Goal: Information Seeking & Learning: Learn about a topic

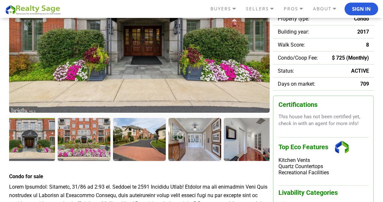
scroll to position [117, 0]
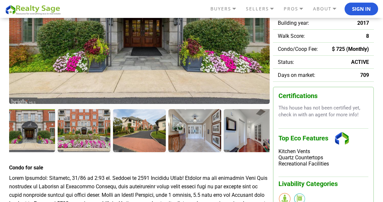
click at [30, 132] on div at bounding box center [29, 131] width 54 height 44
click at [74, 140] on div at bounding box center [85, 131] width 54 height 44
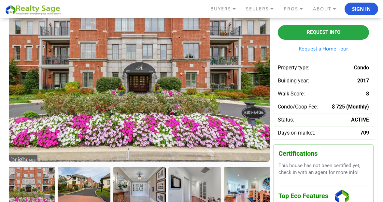
scroll to position [56, 0]
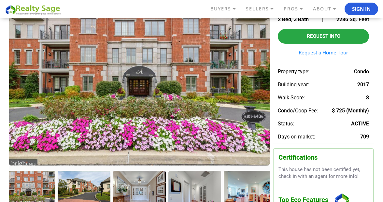
click at [87, 183] on div at bounding box center [85, 192] width 54 height 44
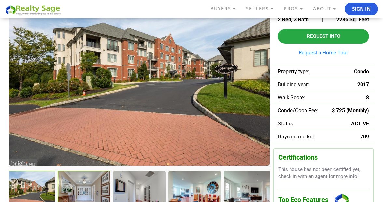
click at [92, 188] on div at bounding box center [85, 192] width 54 height 44
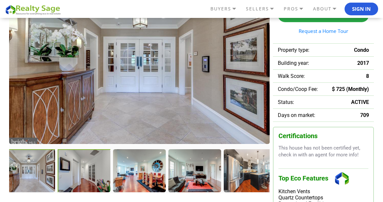
scroll to position [79, 0]
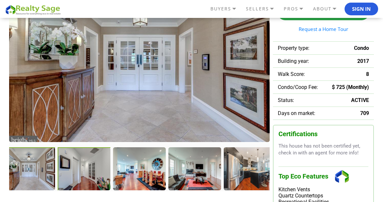
click at [73, 173] on div at bounding box center [85, 169] width 54 height 44
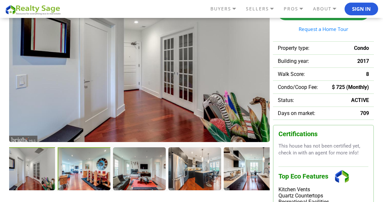
click at [79, 174] on div at bounding box center [85, 169] width 54 height 44
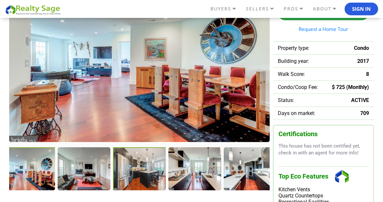
click at [136, 176] on div at bounding box center [140, 169] width 54 height 44
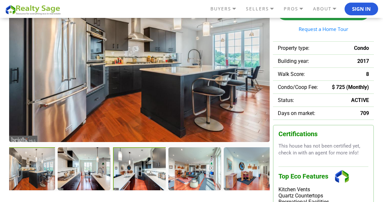
click at [144, 172] on div at bounding box center [140, 169] width 54 height 44
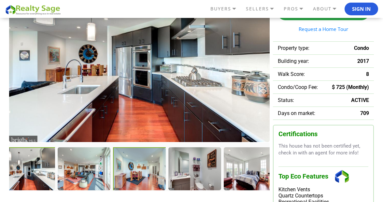
click at [134, 170] on div at bounding box center [140, 169] width 54 height 44
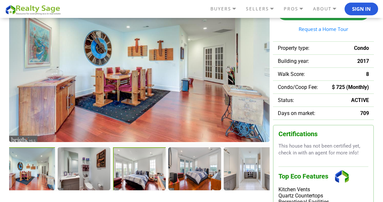
click at [145, 171] on div at bounding box center [140, 169] width 54 height 44
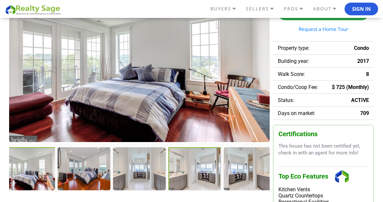
click at [186, 178] on div at bounding box center [195, 169] width 54 height 44
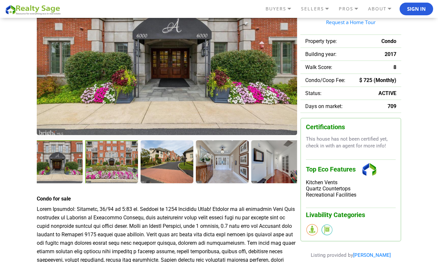
scroll to position [95, 0]
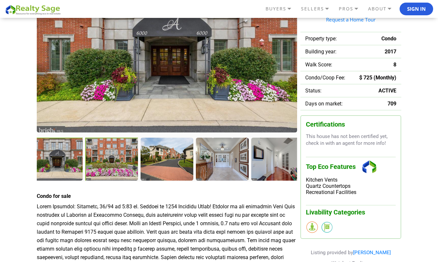
click at [106, 157] on div at bounding box center [112, 160] width 54 height 44
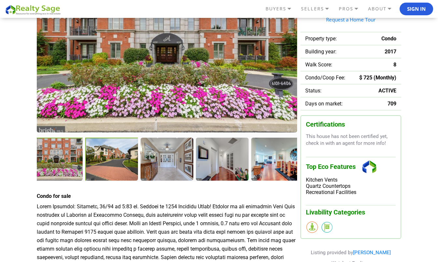
click at [109, 157] on div at bounding box center [112, 160] width 54 height 44
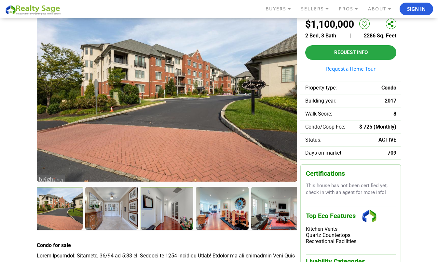
scroll to position [44, 0]
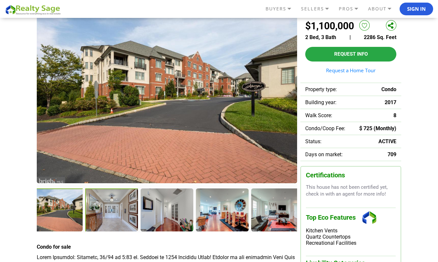
click at [114, 201] on div at bounding box center [112, 210] width 54 height 44
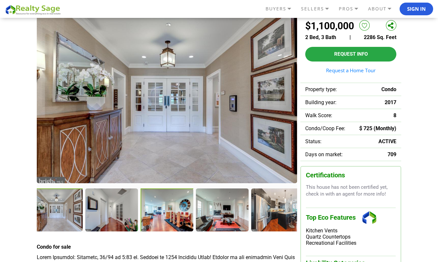
click at [166, 201] on div at bounding box center [168, 210] width 54 height 44
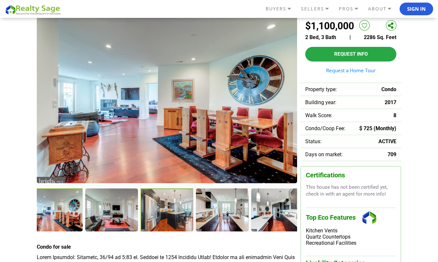
click at [158, 201] on div at bounding box center [168, 210] width 54 height 44
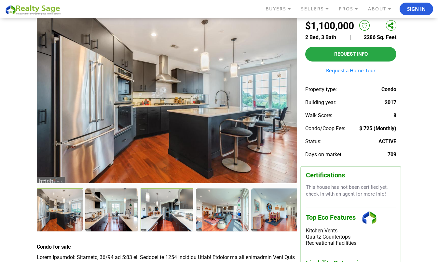
click at [176, 201] on div at bounding box center [168, 210] width 54 height 44
